Goal: Task Accomplishment & Management: Manage account settings

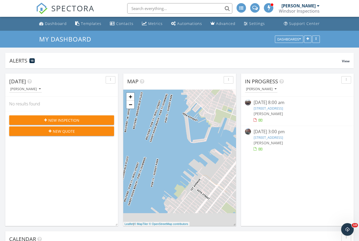
click at [275, 105] on div "09/25/25 8:00 am" at bounding box center [298, 102] width 88 height 7
click at [275, 106] on link "596 Midwood St, BROOKLYN, NY 11203" at bounding box center [268, 108] width 29 height 5
click at [273, 109] on link "596 Midwood St, BROOKLYN, NY 11203" at bounding box center [268, 108] width 29 height 5
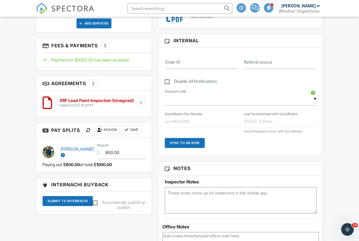
scroll to position [305, 0]
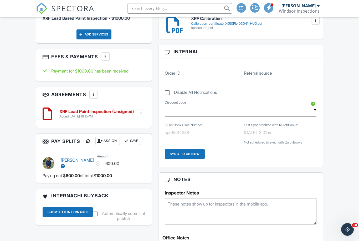
click at [141, 115] on div at bounding box center [141, 113] width 5 height 5
click at [109, 110] on h6 "XRF Lead Paint Inspection (Unsigned)" at bounding box center [96, 111] width 74 height 5
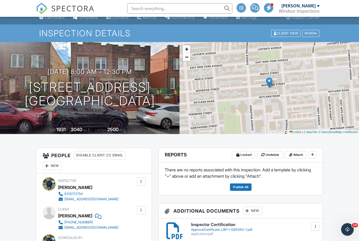
scroll to position [10, 0]
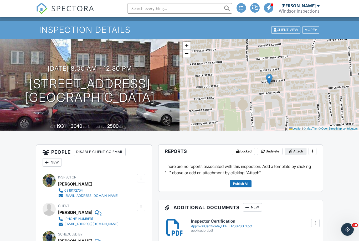
click at [299, 152] on span "Attach" at bounding box center [298, 151] width 10 height 5
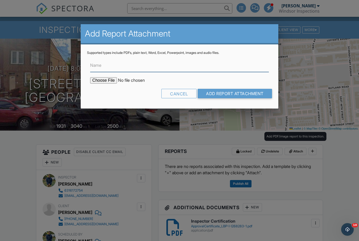
click at [220, 59] on input "Name" at bounding box center [179, 65] width 179 height 13
click at [212, 67] on input "Name" at bounding box center [179, 65] width 179 height 13
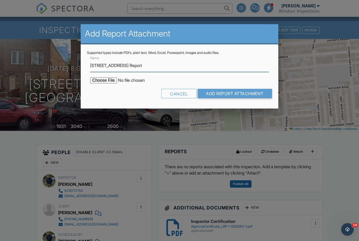
type input "596 Midwood St XRF Report"
click at [93, 81] on input "file" at bounding box center [134, 80] width 89 height 6
type input "C:\fakepath\596 Midwood St.pdf"
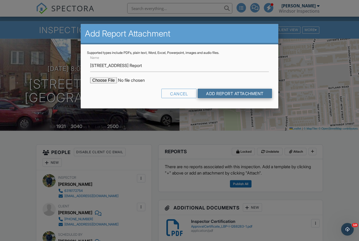
scroll to position [10, 0]
click at [228, 93] on input "Add Report Attachment" at bounding box center [235, 93] width 74 height 9
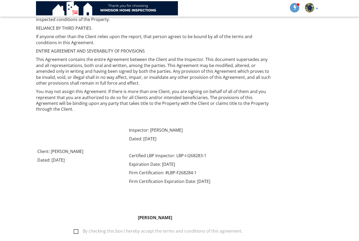
scroll to position [485, 0]
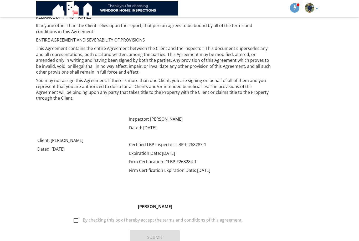
click at [143, 218] on label "By checking this box I hereby accept the terms and conditions of this agreement." at bounding box center [158, 221] width 169 height 7
click at [74, 216] on input "By checking this box I hereby accept the terms and conditions of this agreement." at bounding box center [71, 217] width 3 height 3
checkbox input "true"
click at [154, 230] on button "Submit" at bounding box center [155, 237] width 50 height 14
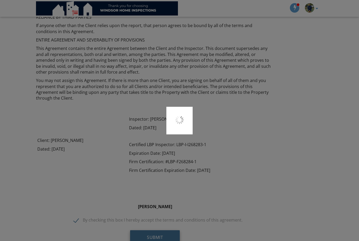
scroll to position [502, 0]
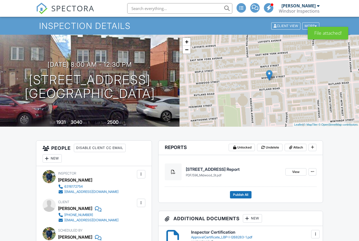
scroll to position [16, 0]
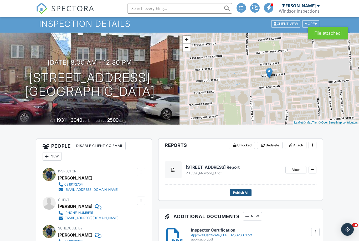
click at [247, 192] on span "Publish All" at bounding box center [240, 192] width 15 height 5
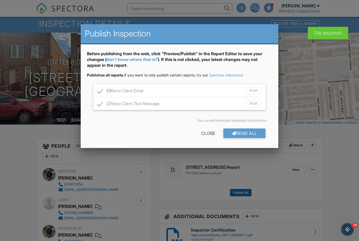
click at [100, 101] on label "Send Client Text Message" at bounding box center [129, 104] width 62 height 7
checkbox input "false"
click at [249, 131] on div "Send All" at bounding box center [244, 133] width 42 height 9
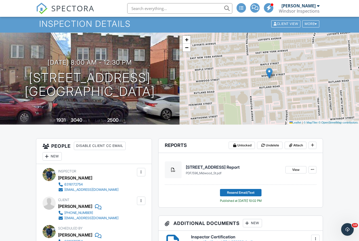
click at [61, 8] on span "SPECTORA" at bounding box center [72, 8] width 43 height 11
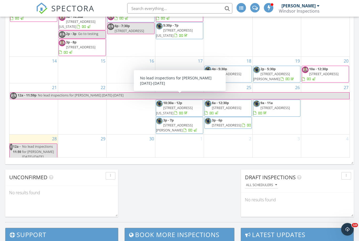
scroll to position [325, 0]
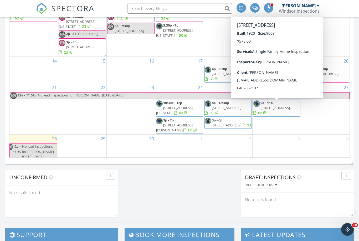
click at [262, 109] on span "9 Roosevelt Ct, BROOKLYN 11232" at bounding box center [275, 107] width 29 height 5
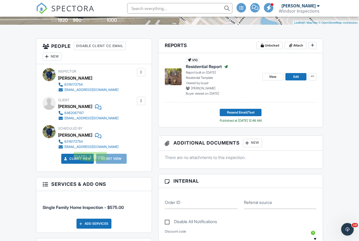
scroll to position [110, 0]
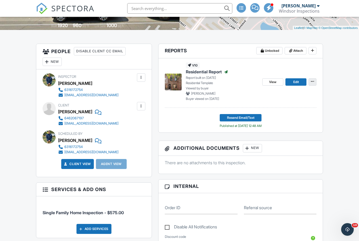
click at [316, 83] on button at bounding box center [313, 81] width 8 height 7
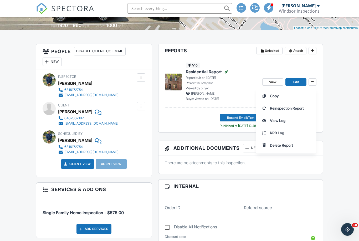
click at [285, 119] on span "View Log" at bounding box center [278, 121] width 16 height 6
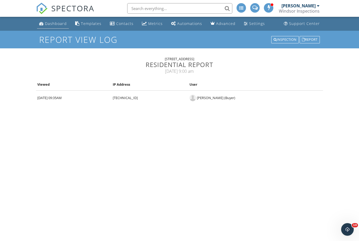
click at [62, 21] on div "Dashboard" at bounding box center [56, 23] width 22 height 5
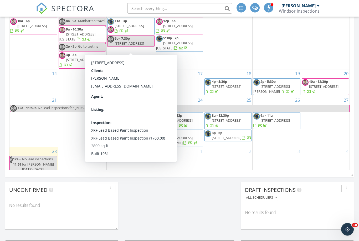
scroll to position [306, 0]
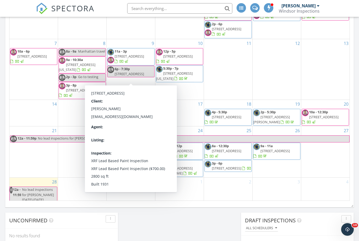
click at [8, 137] on div "[DATE] [DATE] list day week cal wk 4 wk month Sun Mon Tue Wed Thu Fri Sat 31 1 …" at bounding box center [179, 85] width 349 height 239
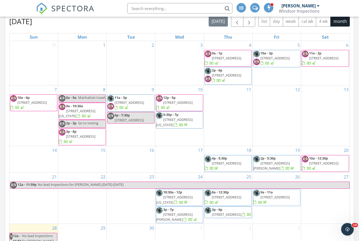
scroll to position [234, 0]
